Goal: Task Accomplishment & Management: Manage account settings

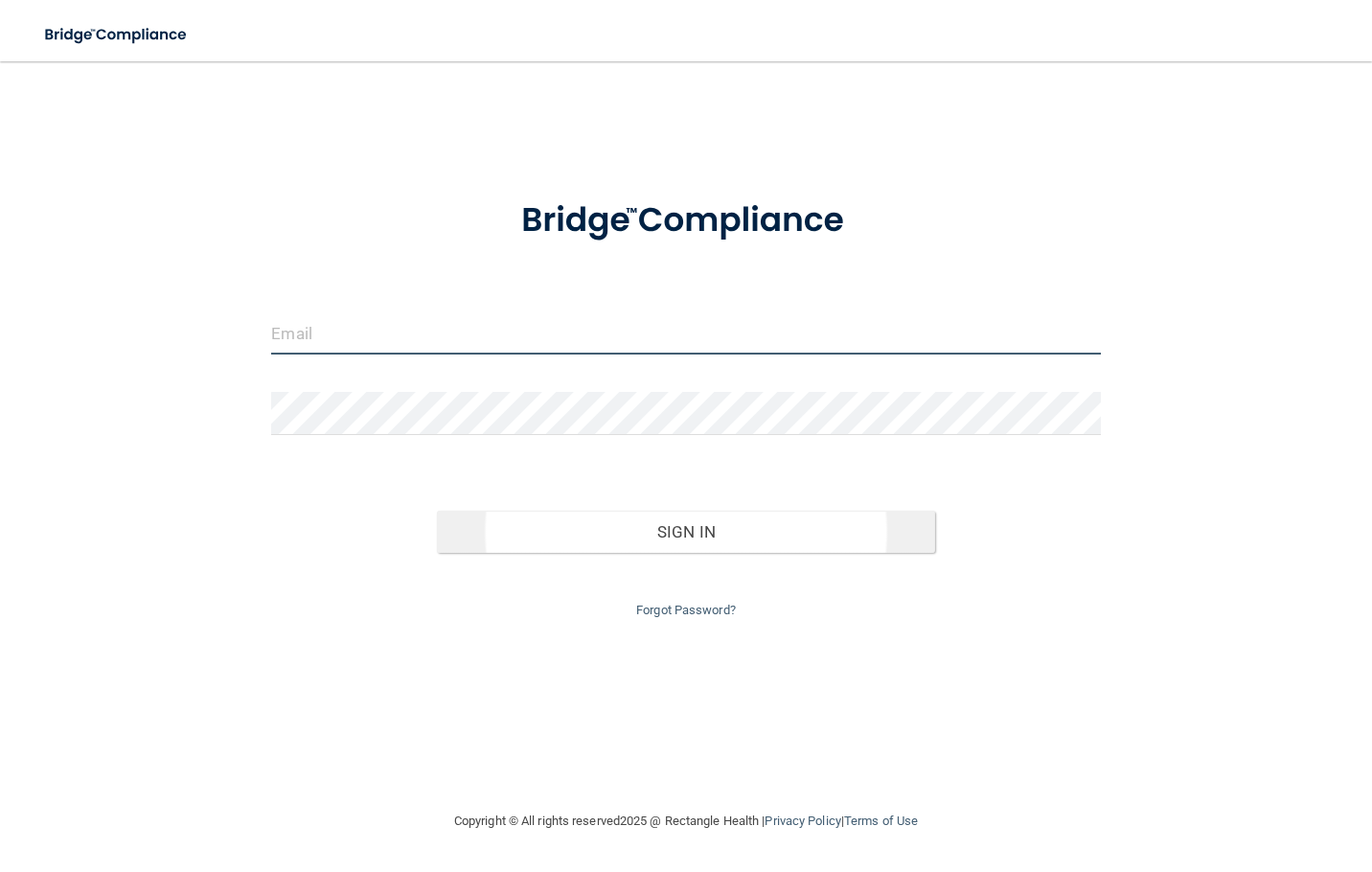
type input "[EMAIL_ADDRESS][DOMAIN_NAME][PERSON_NAME]"
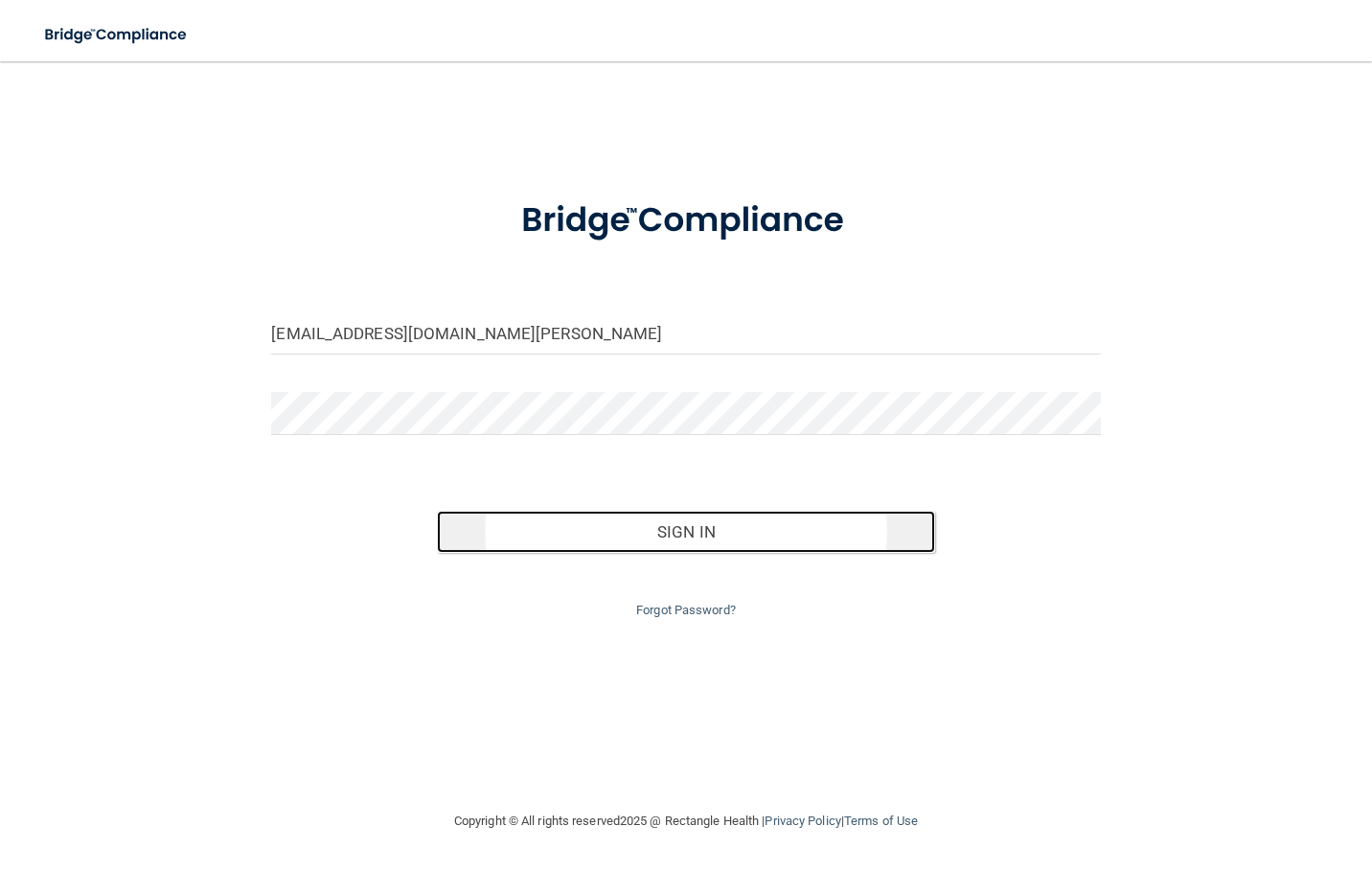
click at [670, 543] on button "Sign In" at bounding box center [685, 532] width 498 height 43
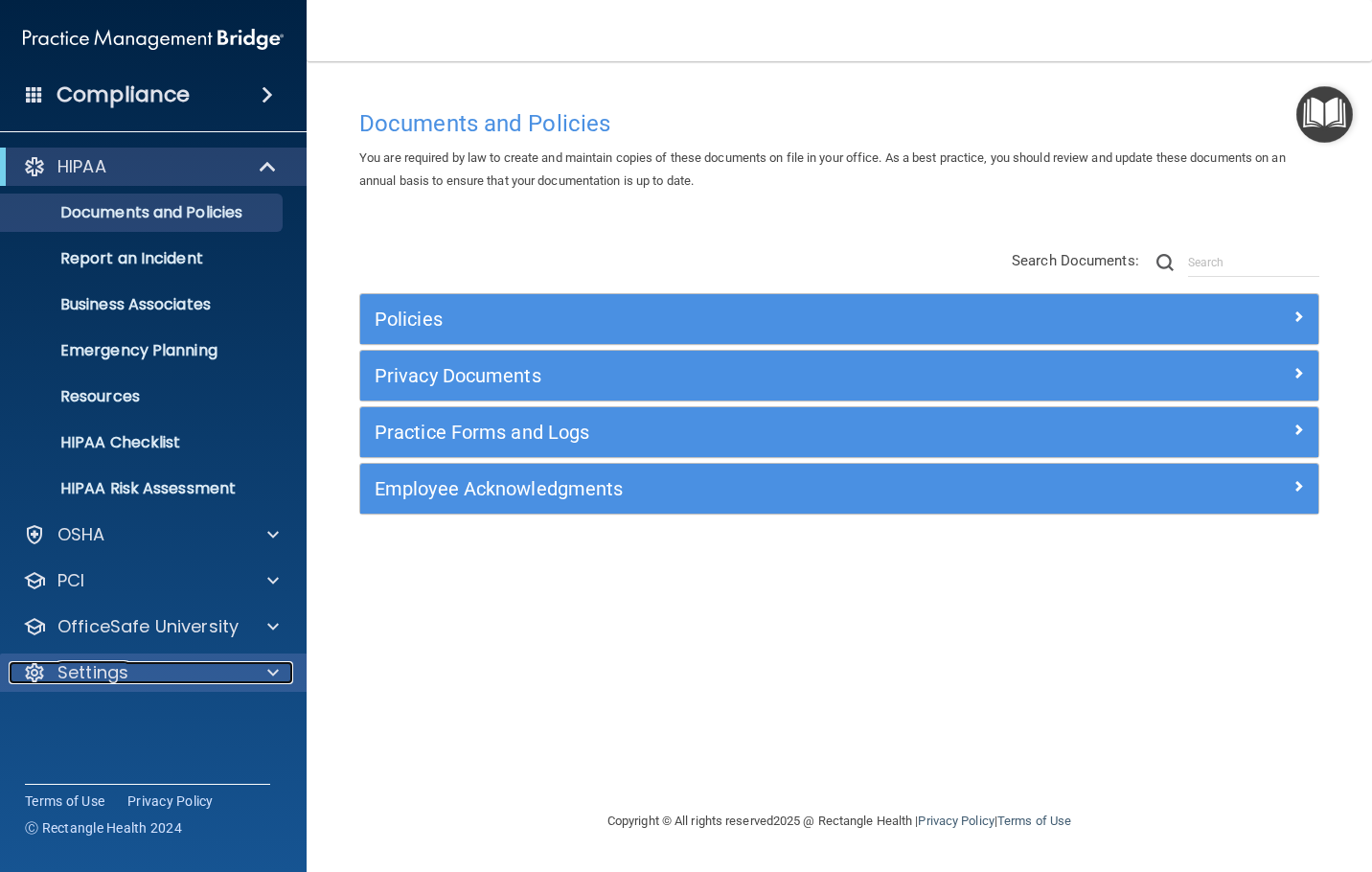
click at [244, 678] on div "Settings" at bounding box center [128, 673] width 238 height 23
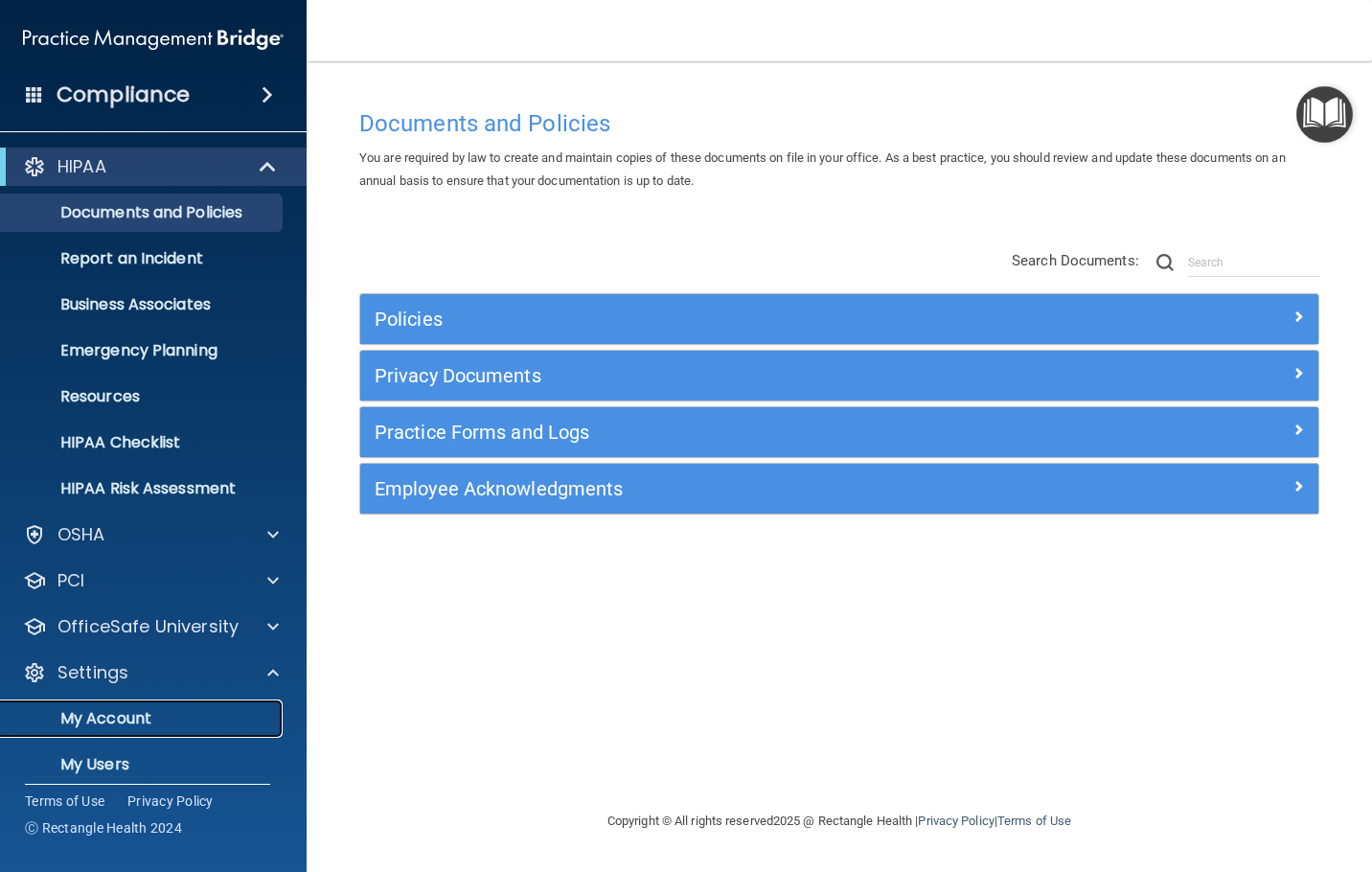
click at [101, 730] on link "My Account" at bounding box center [131, 719] width 301 height 39
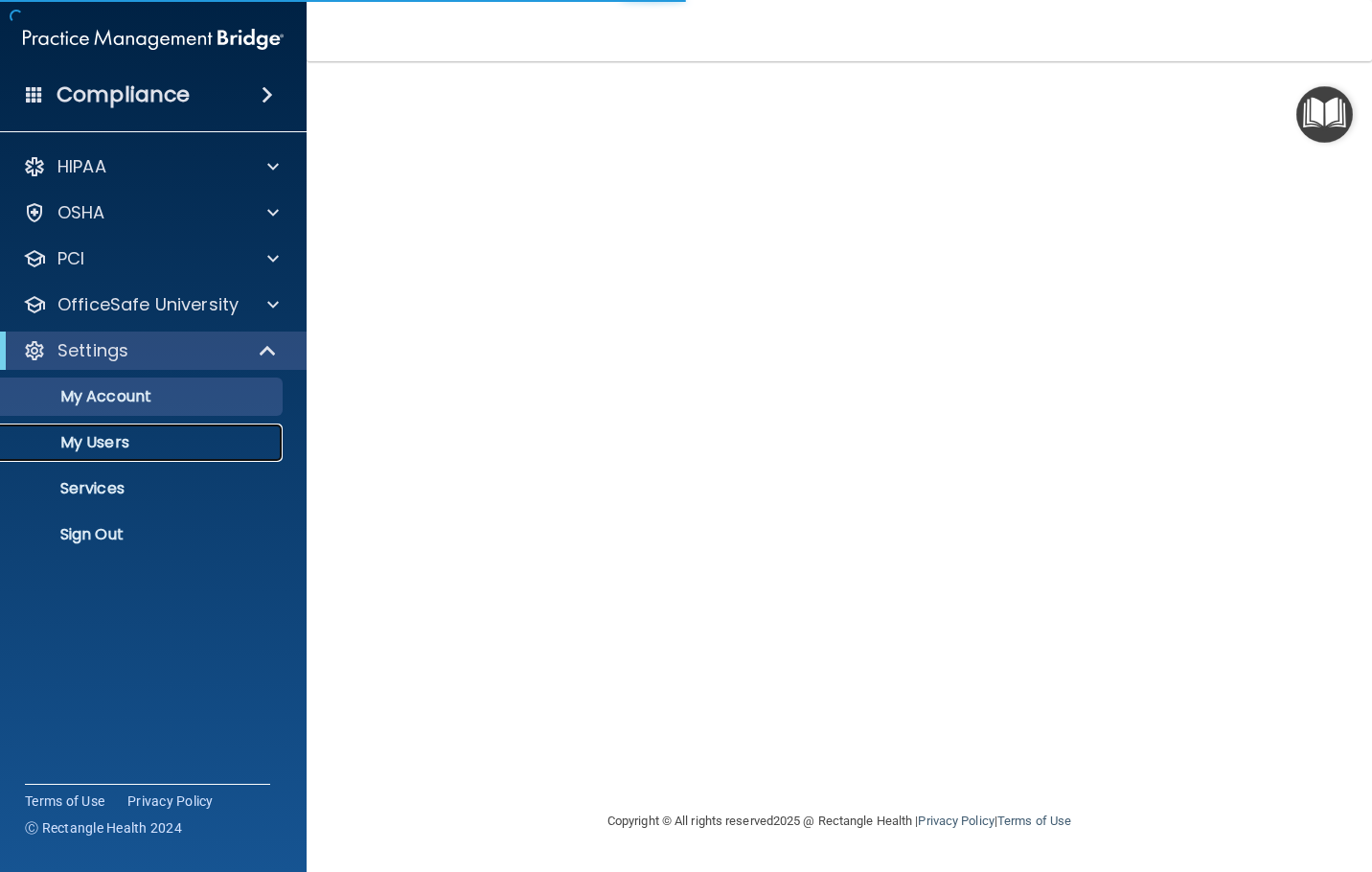
click at [108, 447] on p "My Users" at bounding box center [143, 443] width 262 height 19
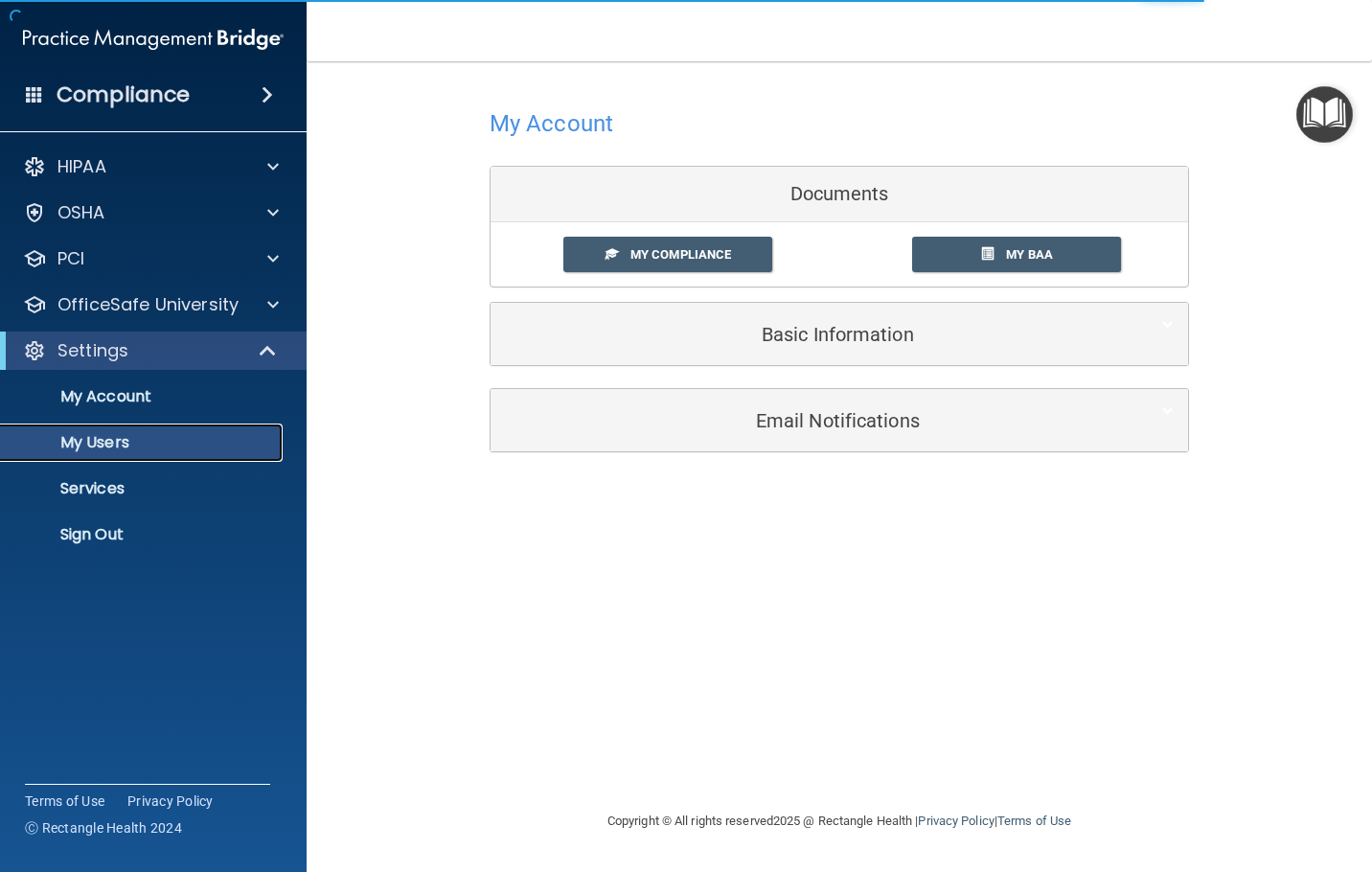
select select "20"
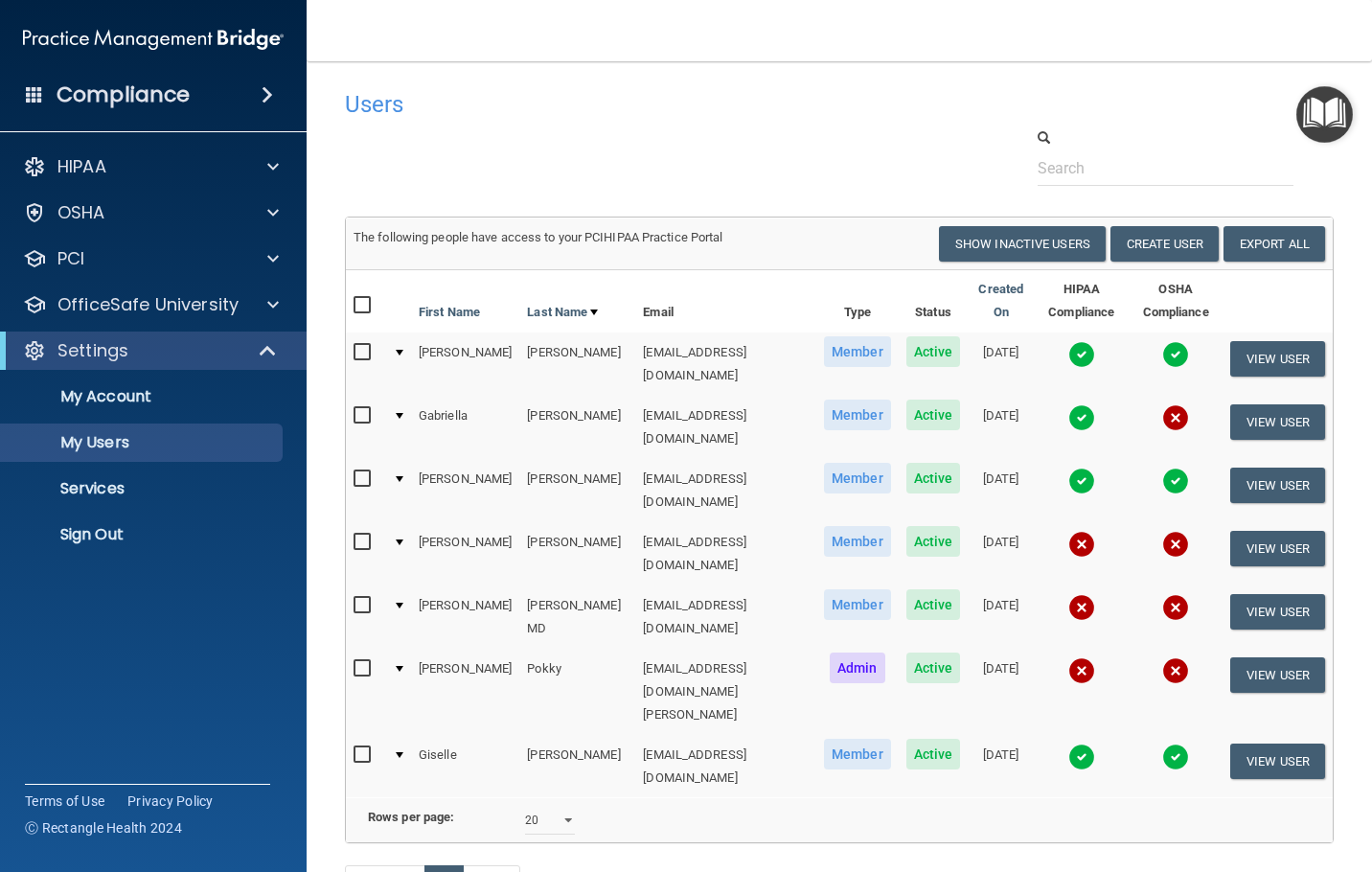
click at [361, 408] on input "checkbox" at bounding box center [364, 416] width 22 height 15
checkbox input "true"
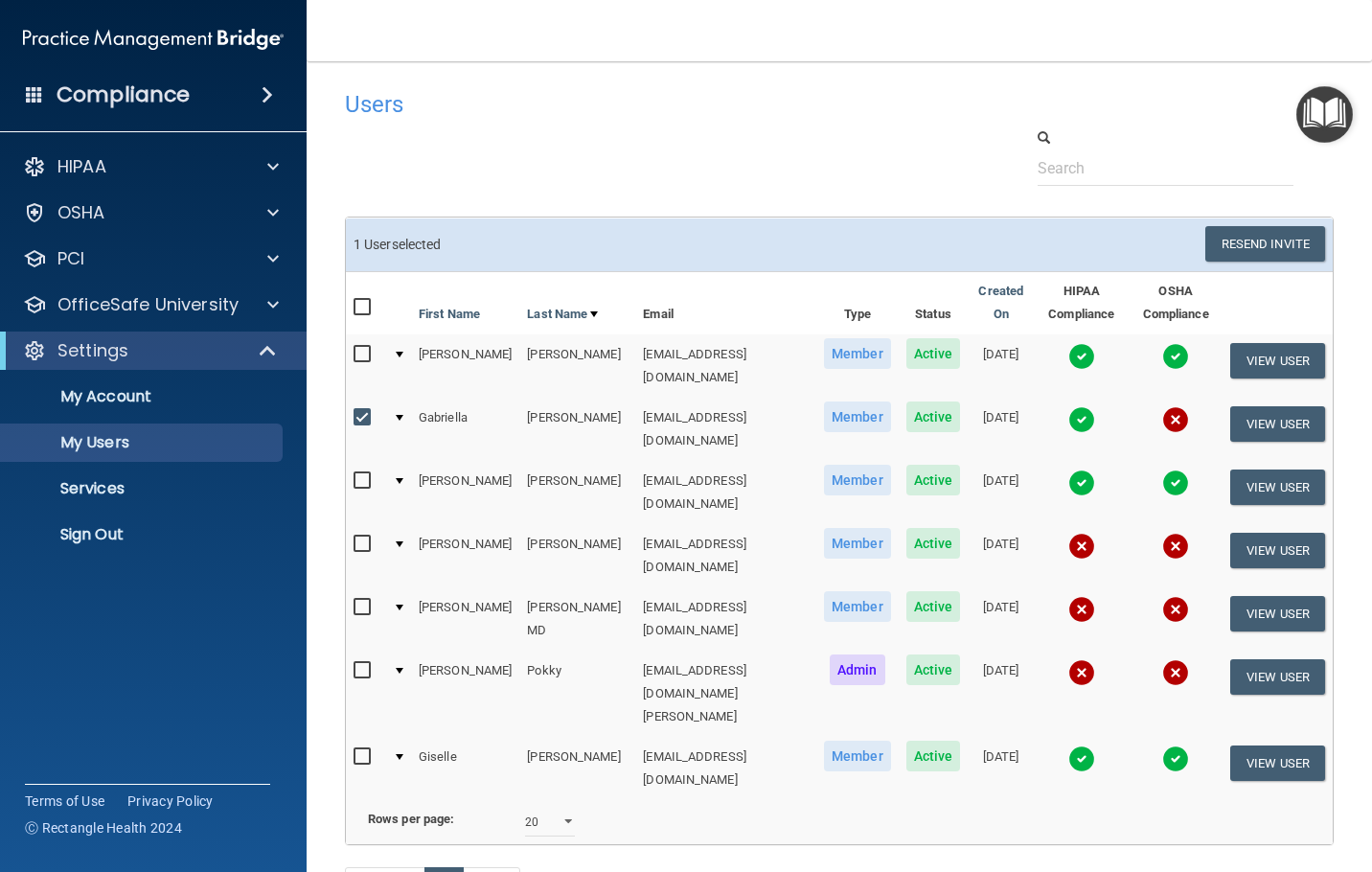
click at [362, 537] on input "checkbox" at bounding box center [364, 544] width 22 height 15
checkbox input "true"
click at [356, 600] on input "checkbox" at bounding box center [364, 608] width 22 height 15
checkbox input "true"
click at [1236, 247] on button "Resend Invite" at bounding box center [1265, 244] width 120 height 36
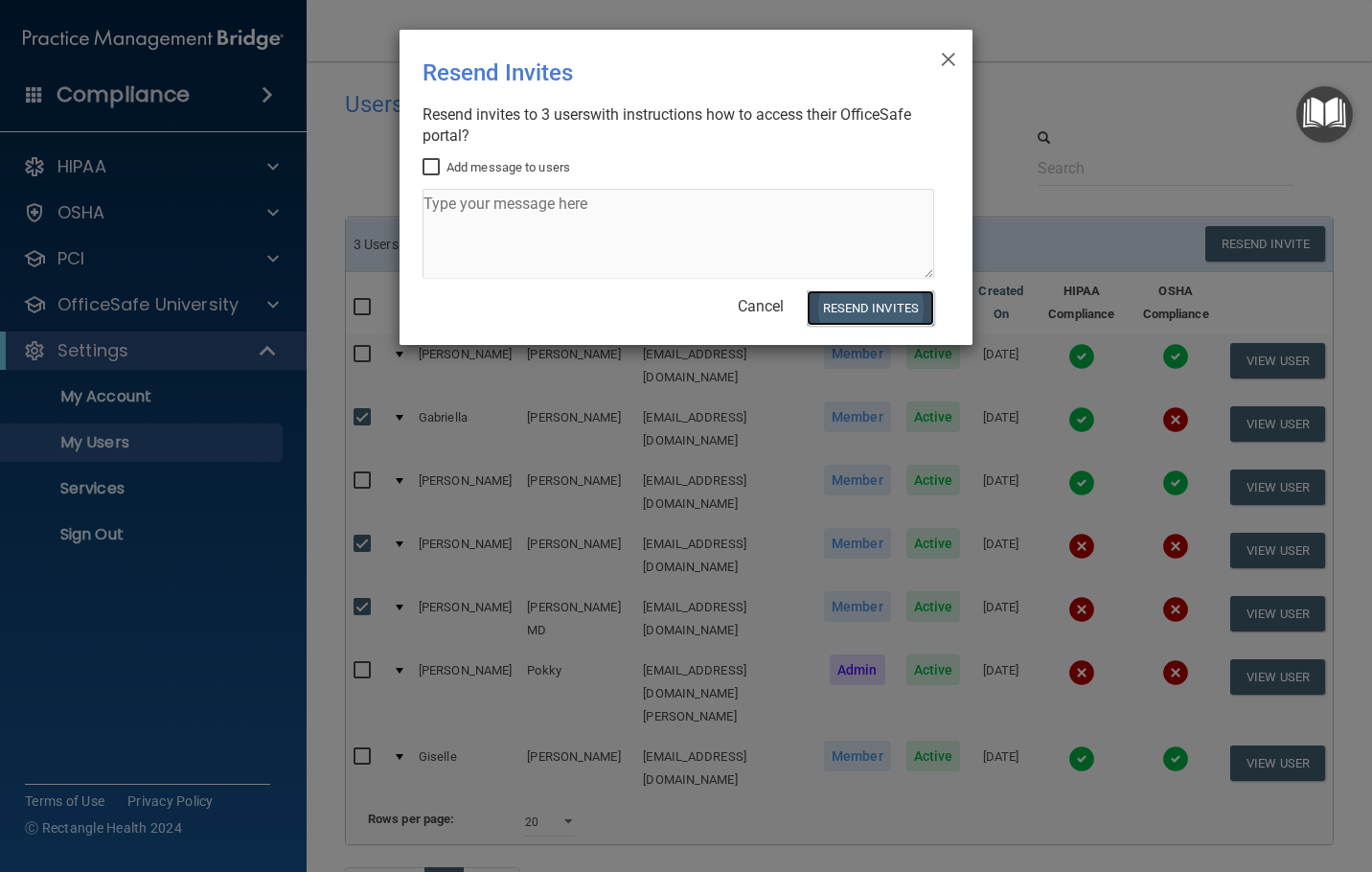
click at [886, 310] on button "Resend Invites" at bounding box center [871, 307] width 128 height 36
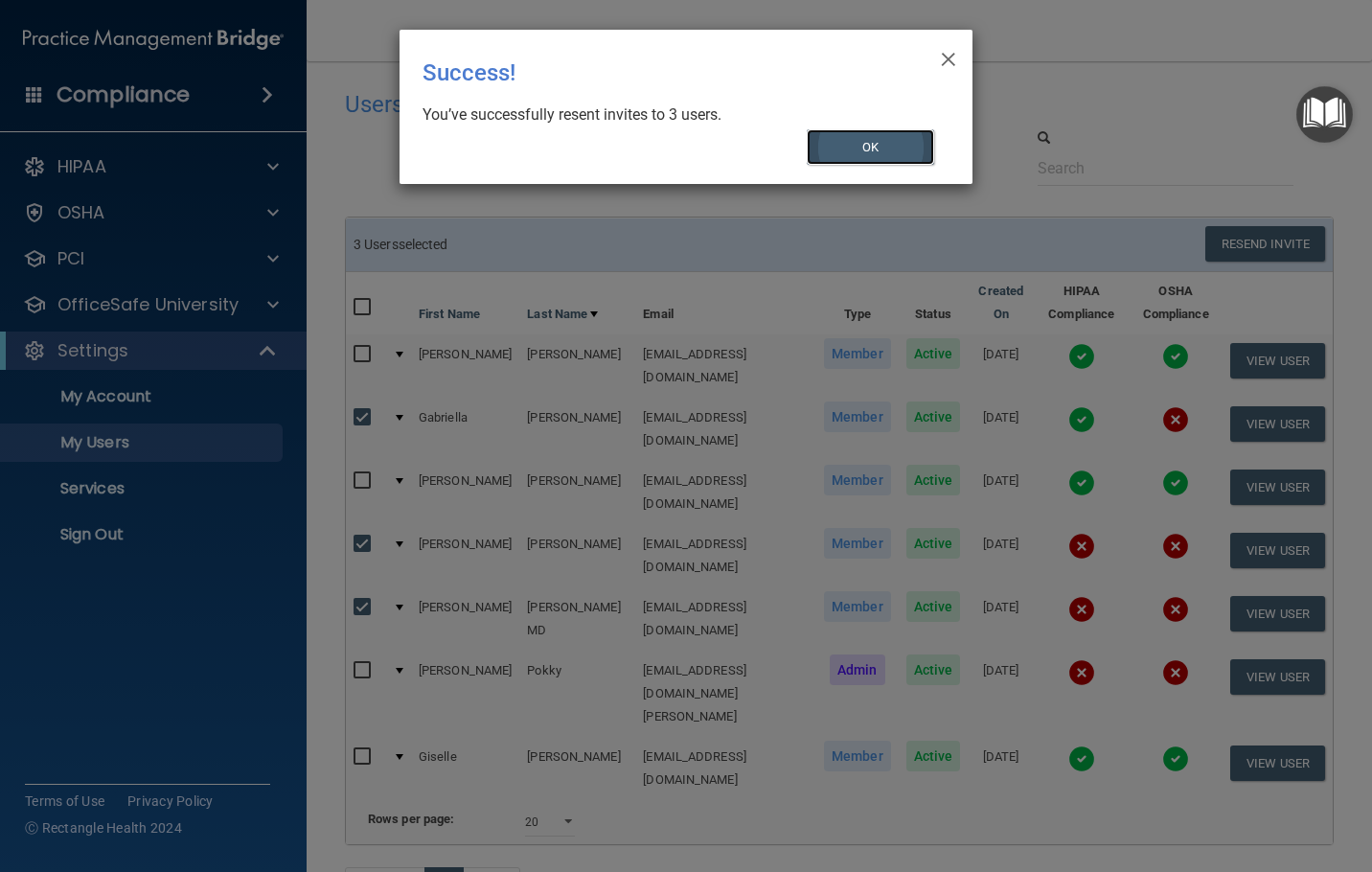
click at [866, 159] on button "OK" at bounding box center [871, 147] width 129 height 36
